Goal: Use online tool/utility: Use online tool/utility

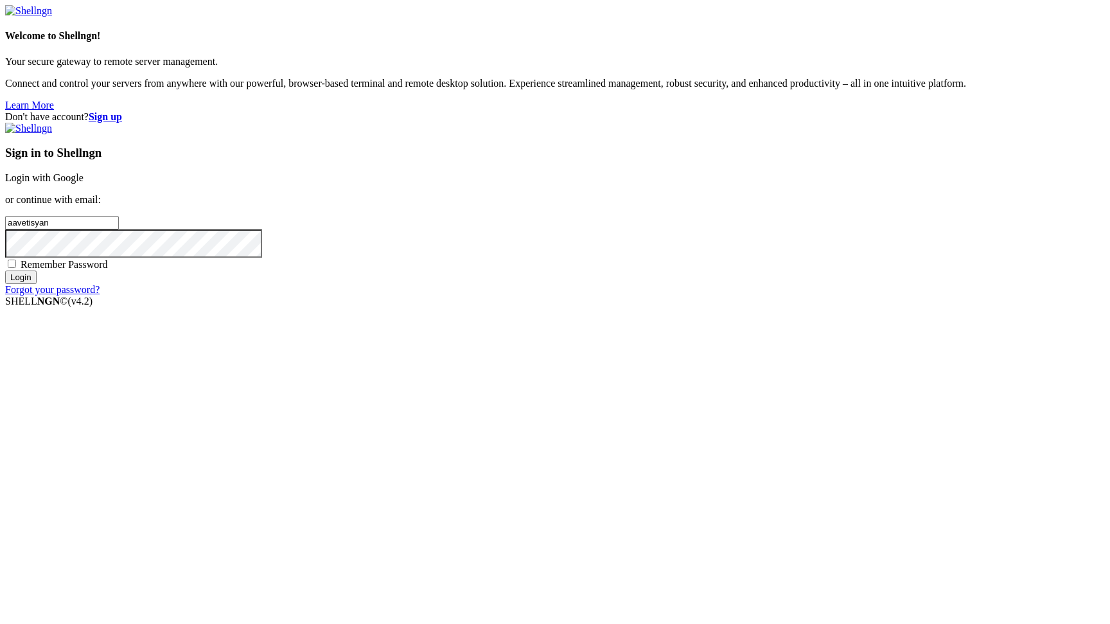
click at [84, 183] on link "Login with Google" at bounding box center [44, 177] width 78 height 11
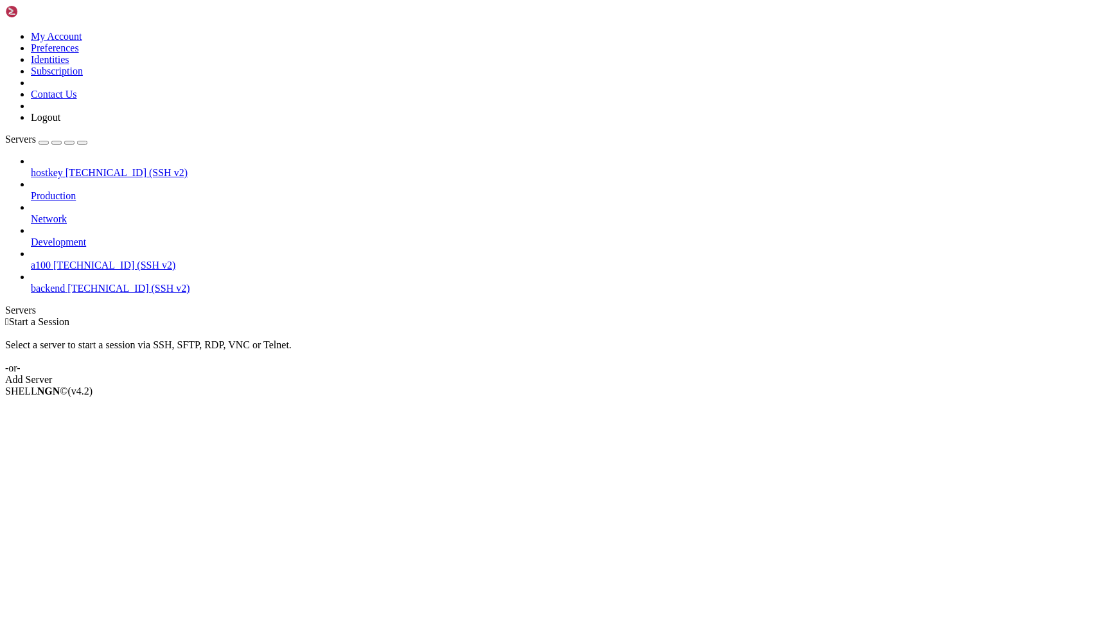
click at [92, 260] on span "[TECHNICAL_ID] (SSH v2)" at bounding box center [114, 265] width 122 height 11
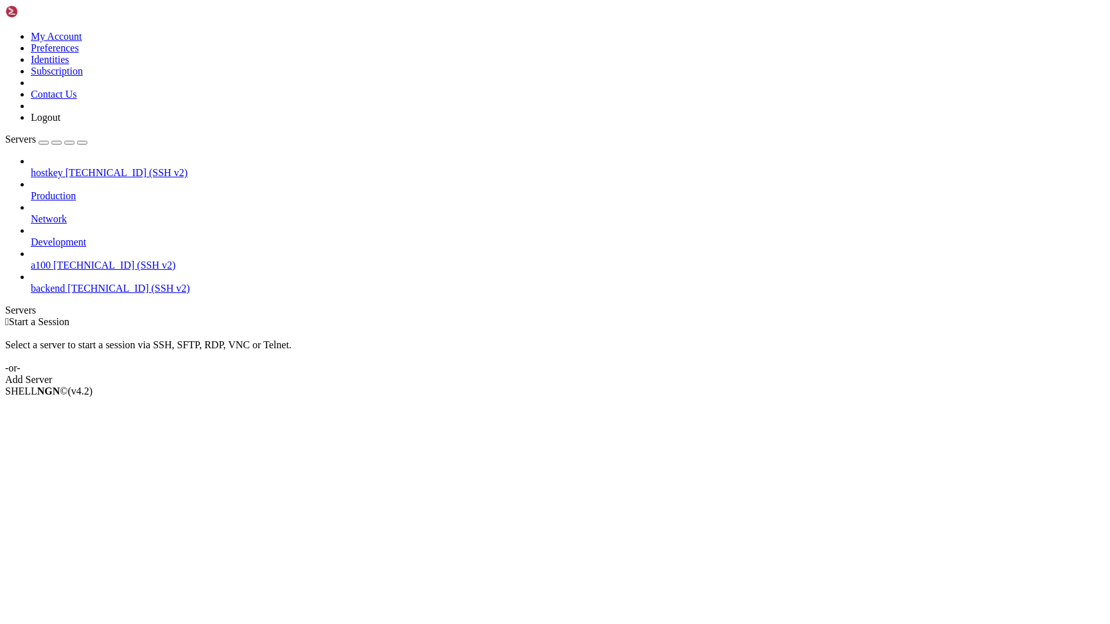
click at [79, 260] on span "[TECHNICAL_ID] (SSH v2)" at bounding box center [114, 265] width 122 height 11
